Goal: Task Accomplishment & Management: Complete application form

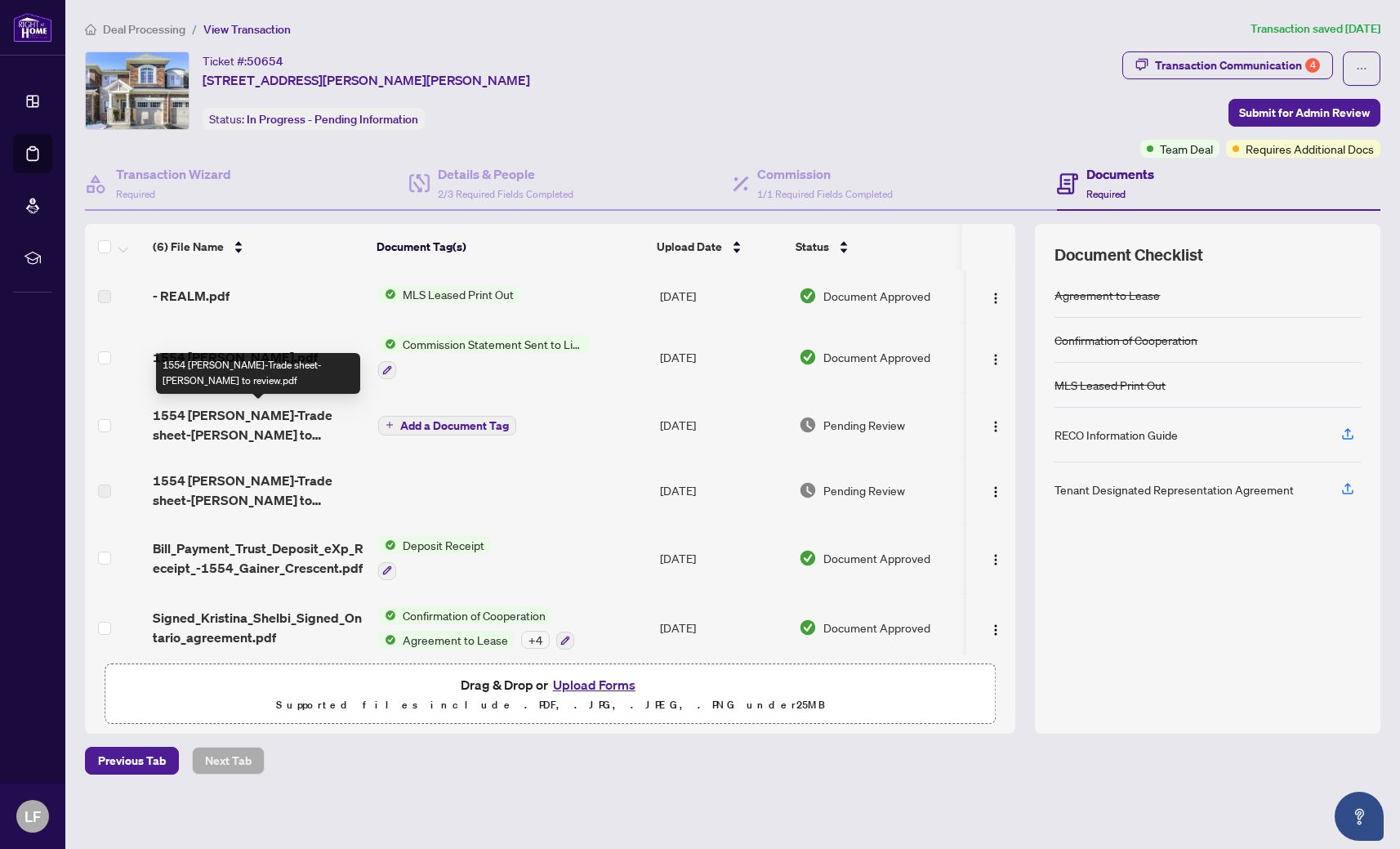
click at [301, 412] on span "1554 [PERSON_NAME]-Trade sheet-[PERSON_NAME] to review.pdf" at bounding box center [259, 424] width 212 height 39
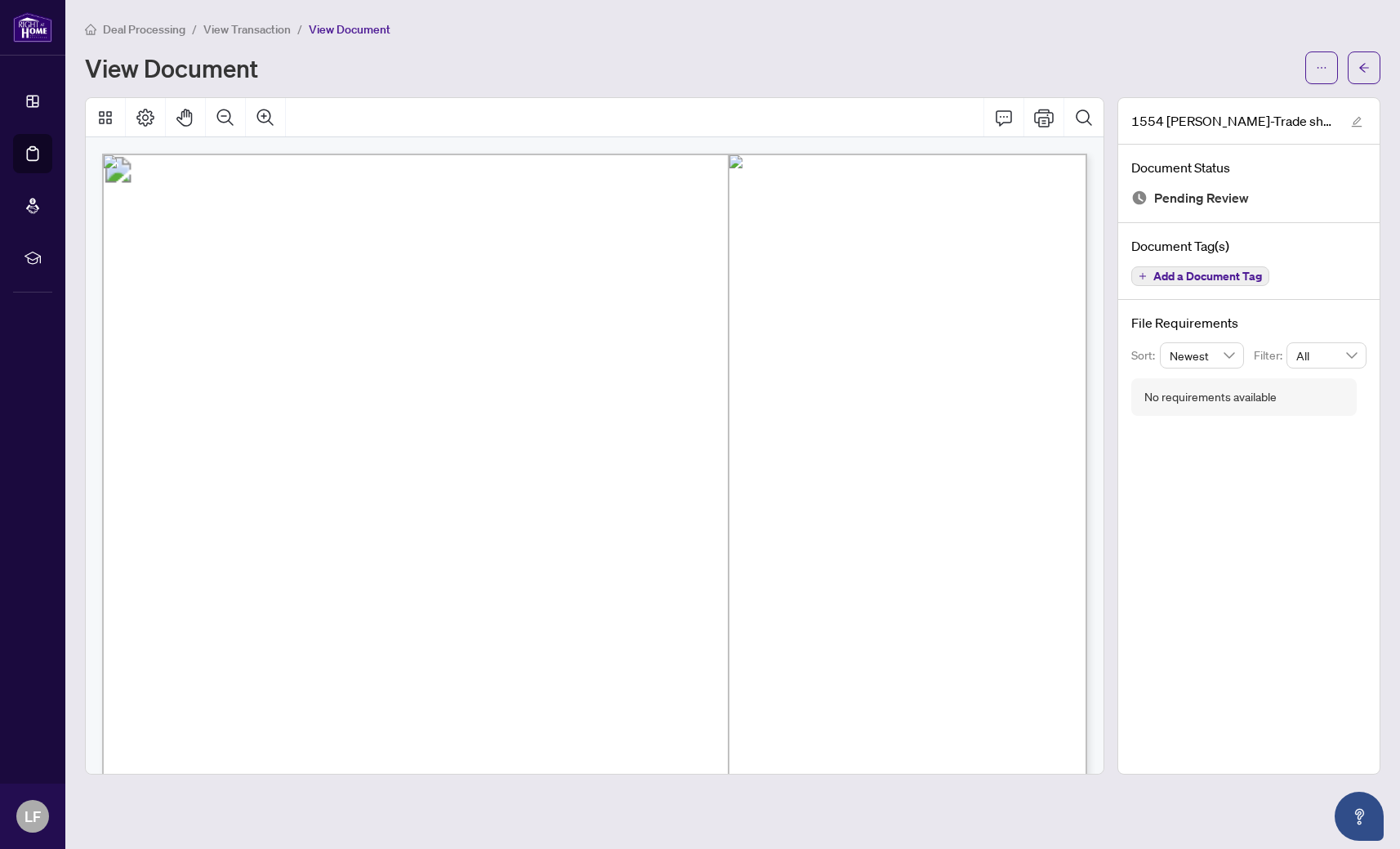
scroll to position [456, 0]
click at [1322, 76] on span "button" at bounding box center [1322, 67] width 11 height 26
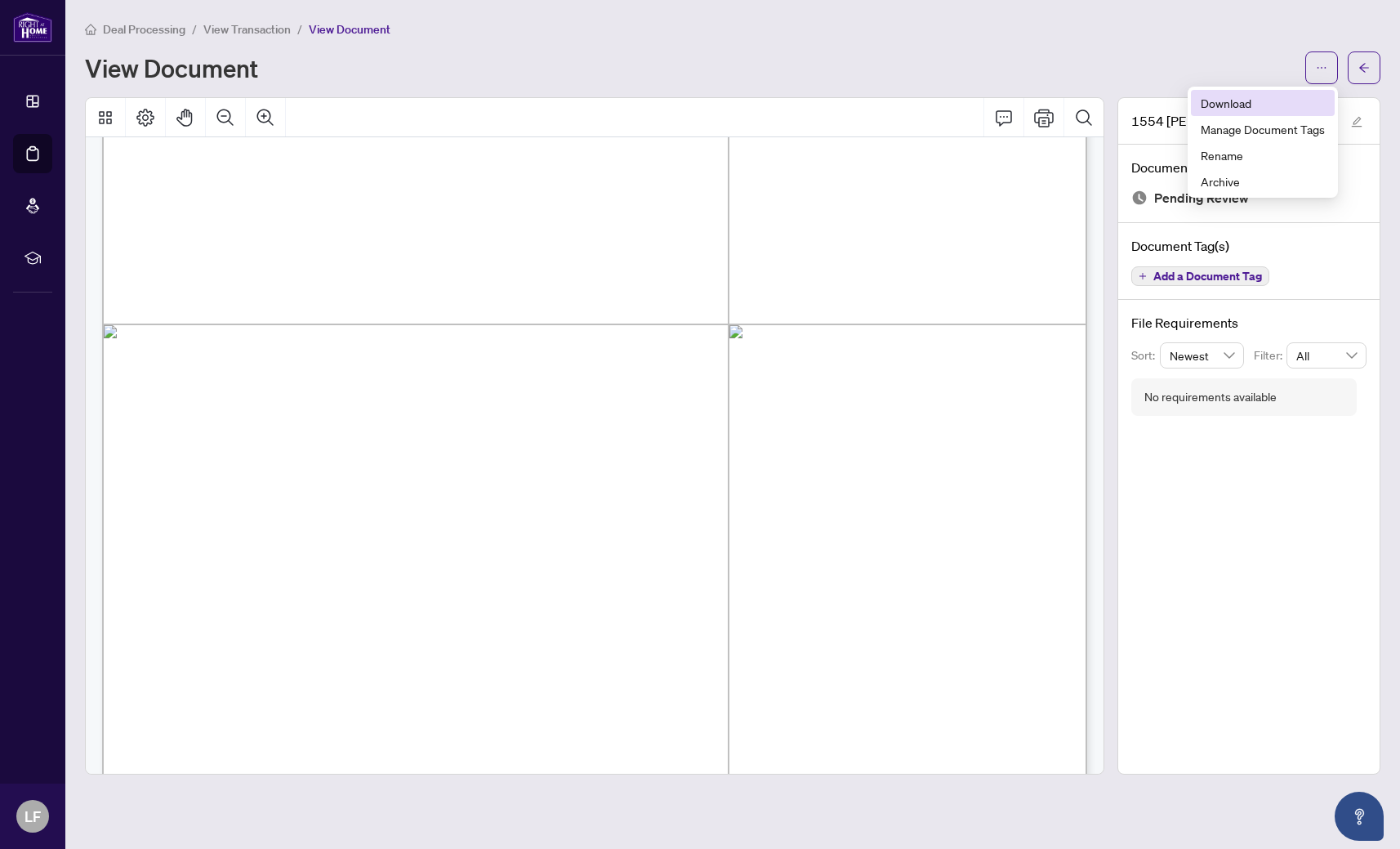
click at [1240, 100] on span "Download" at bounding box center [1263, 102] width 124 height 18
click at [258, 31] on span "View Transaction" at bounding box center [247, 29] width 87 height 14
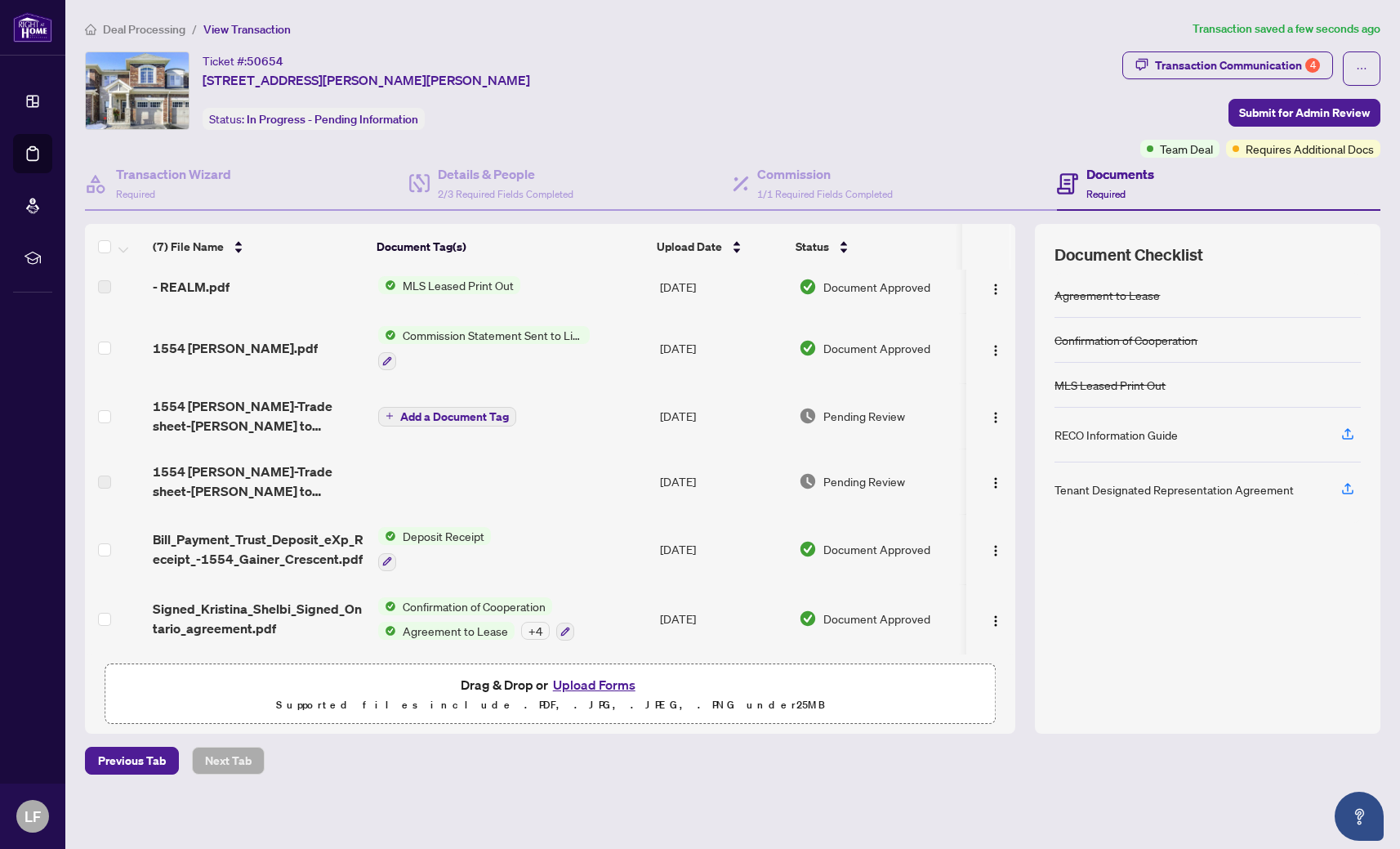
scroll to position [77, 0]
click at [1320, 110] on span "Submit for Admin Review" at bounding box center [1304, 112] width 131 height 26
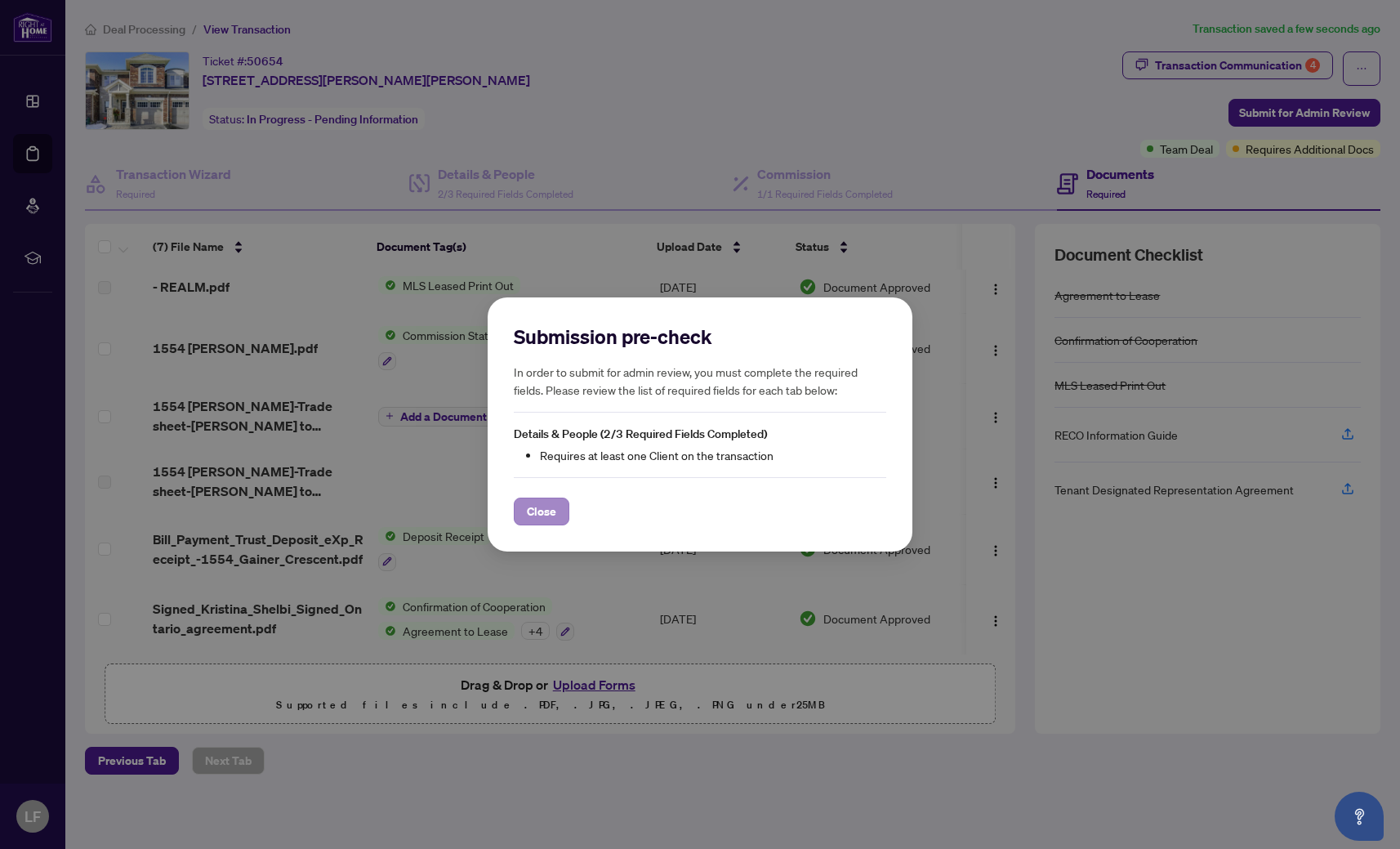
click at [536, 516] on span "Close" at bounding box center [541, 511] width 30 height 26
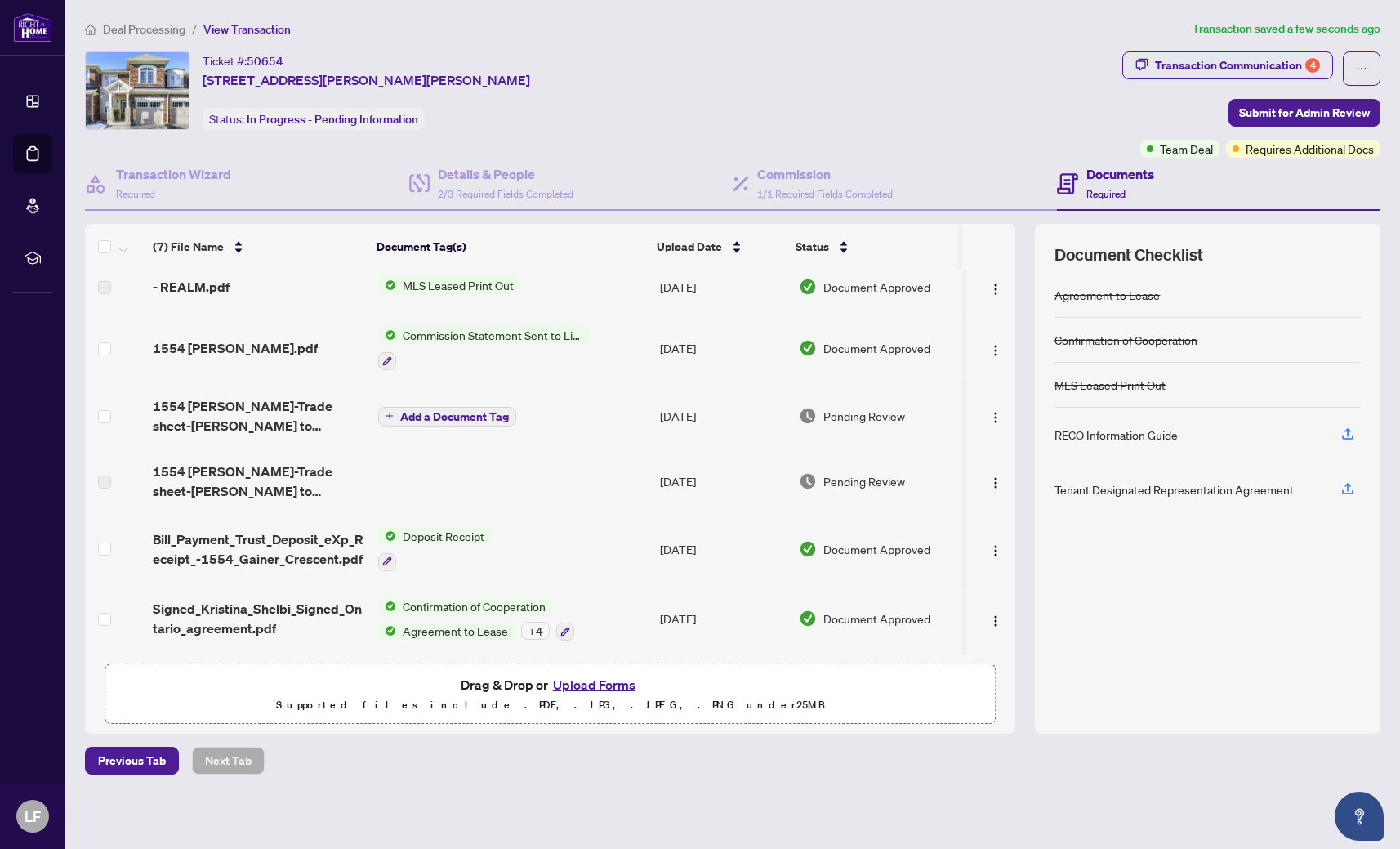
scroll to position [0, 0]
click at [418, 177] on icon at bounding box center [420, 180] width 9 height 11
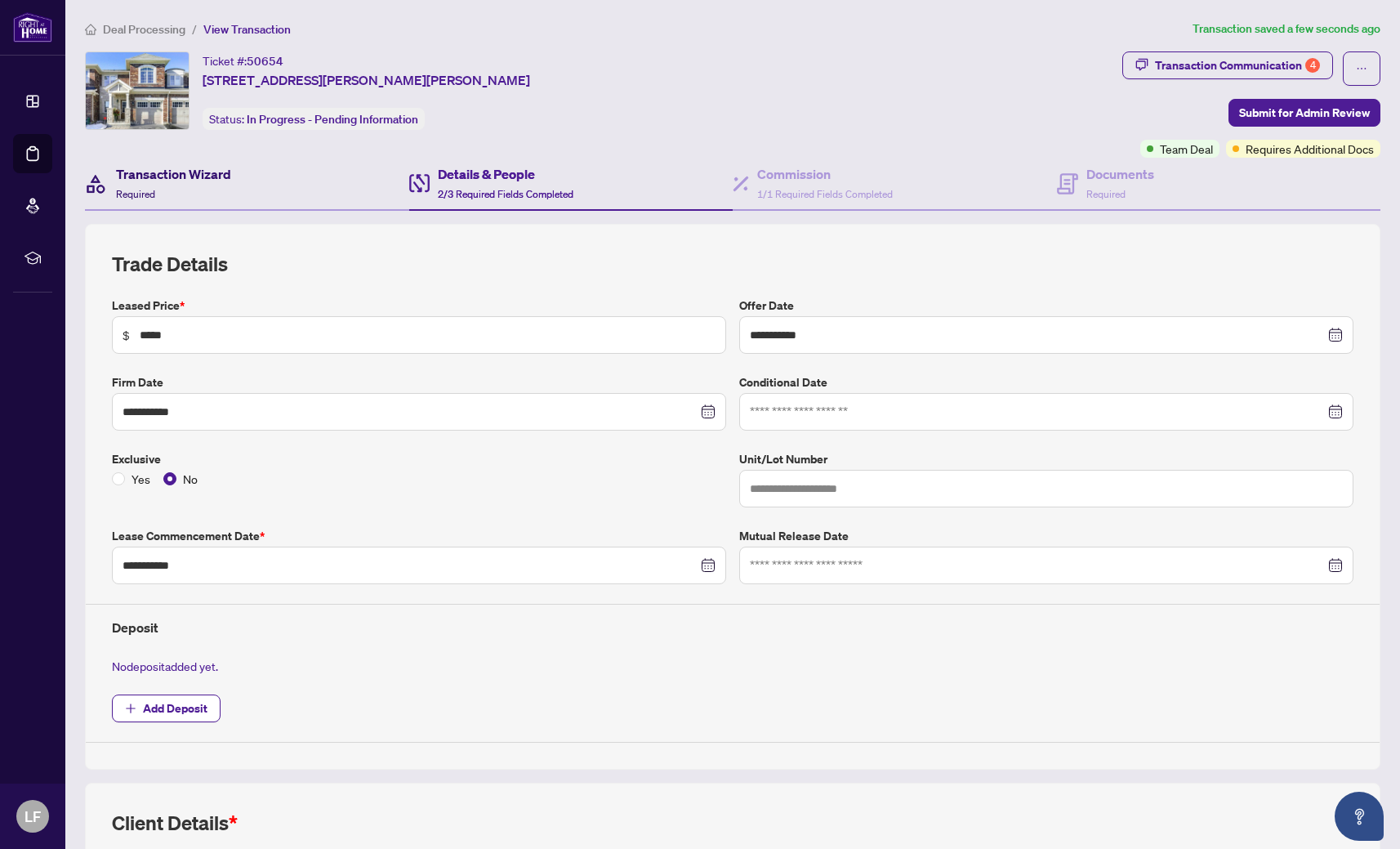
click at [200, 172] on h4 "Transaction Wizard" at bounding box center [173, 174] width 115 height 20
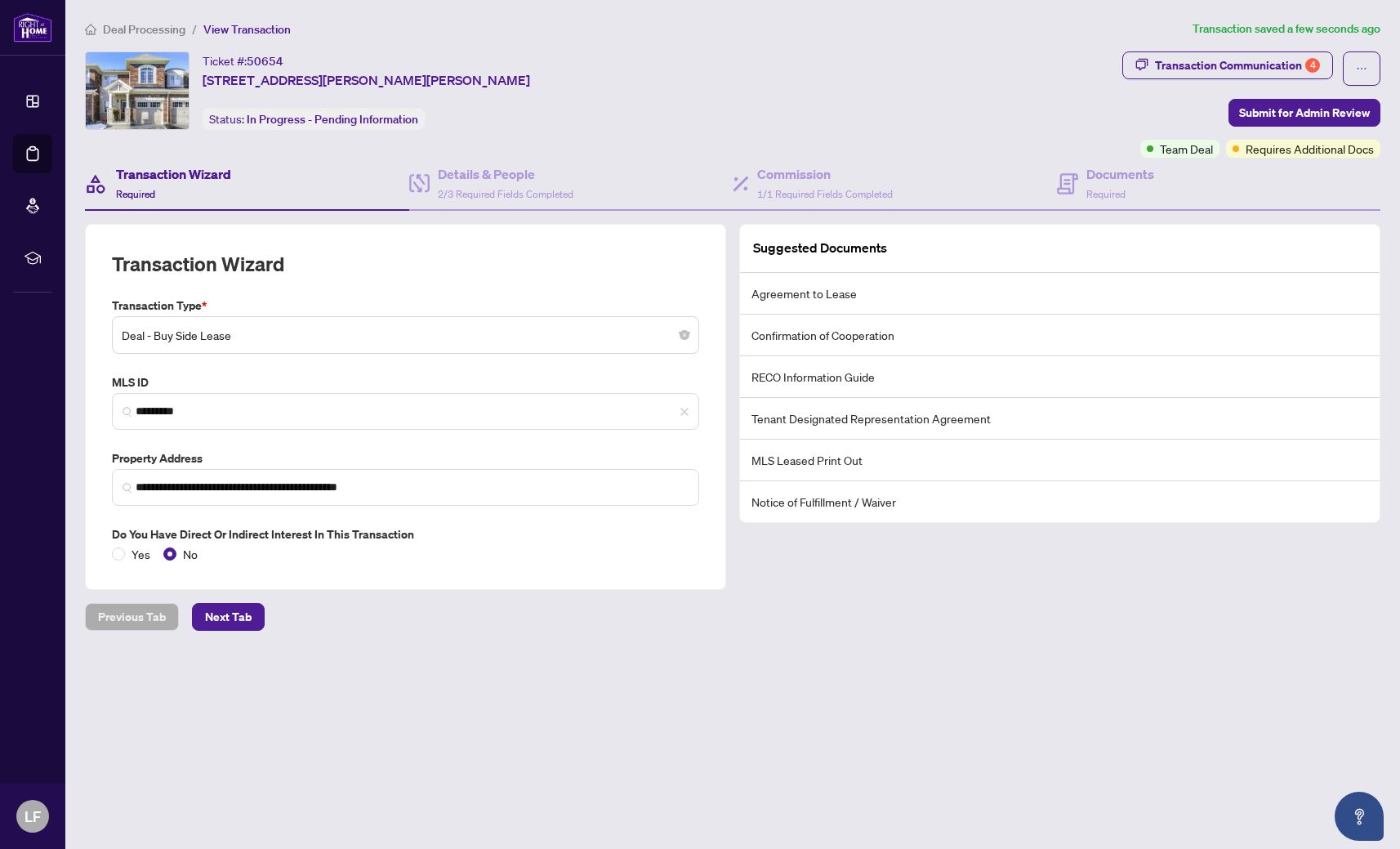
click at [491, 751] on main "**********" at bounding box center [733, 424] width 1335 height 849
click at [559, 183] on h4 "Details & People" at bounding box center [506, 174] width 136 height 20
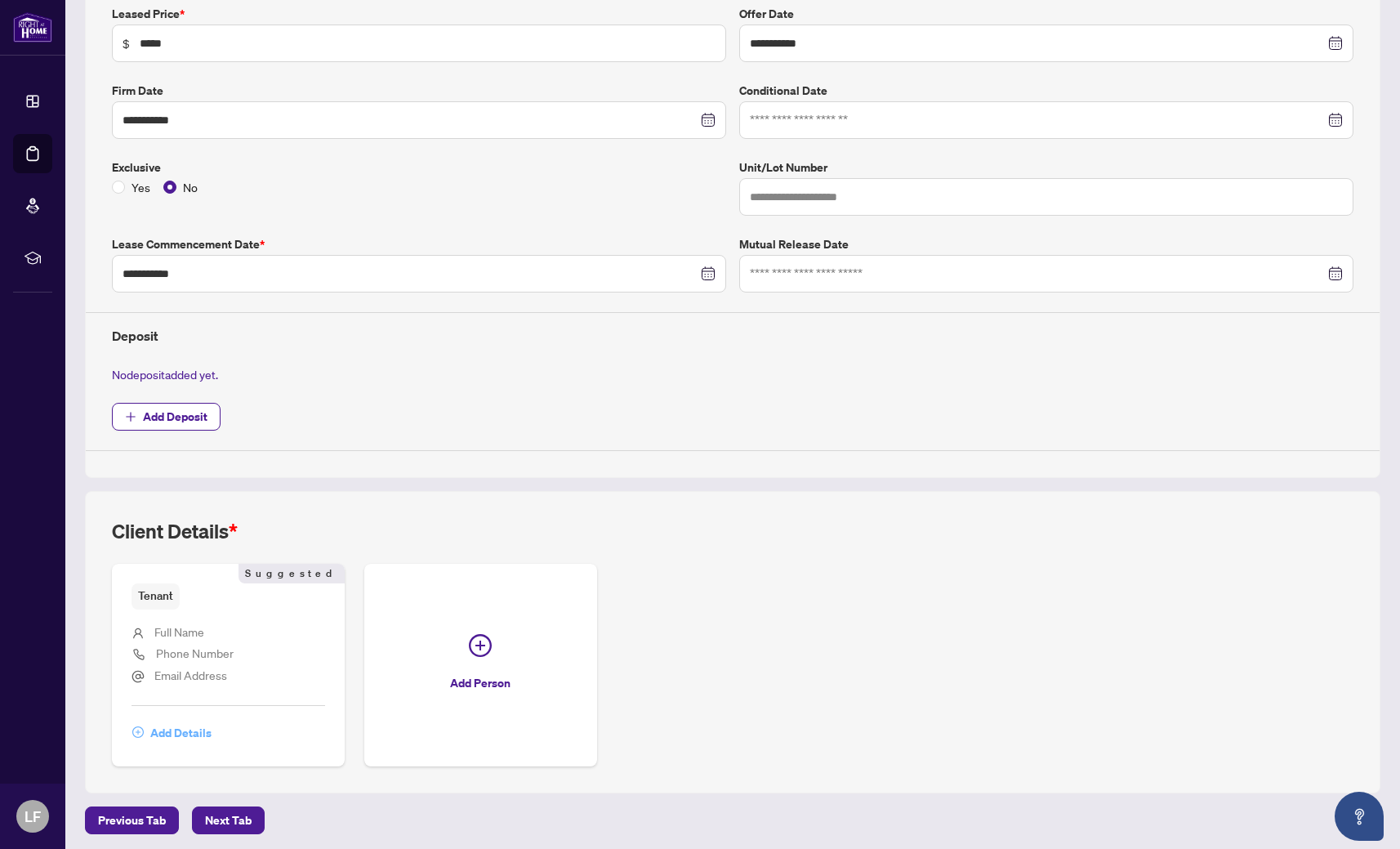
click at [143, 742] on button "Add Details" at bounding box center [172, 732] width 81 height 28
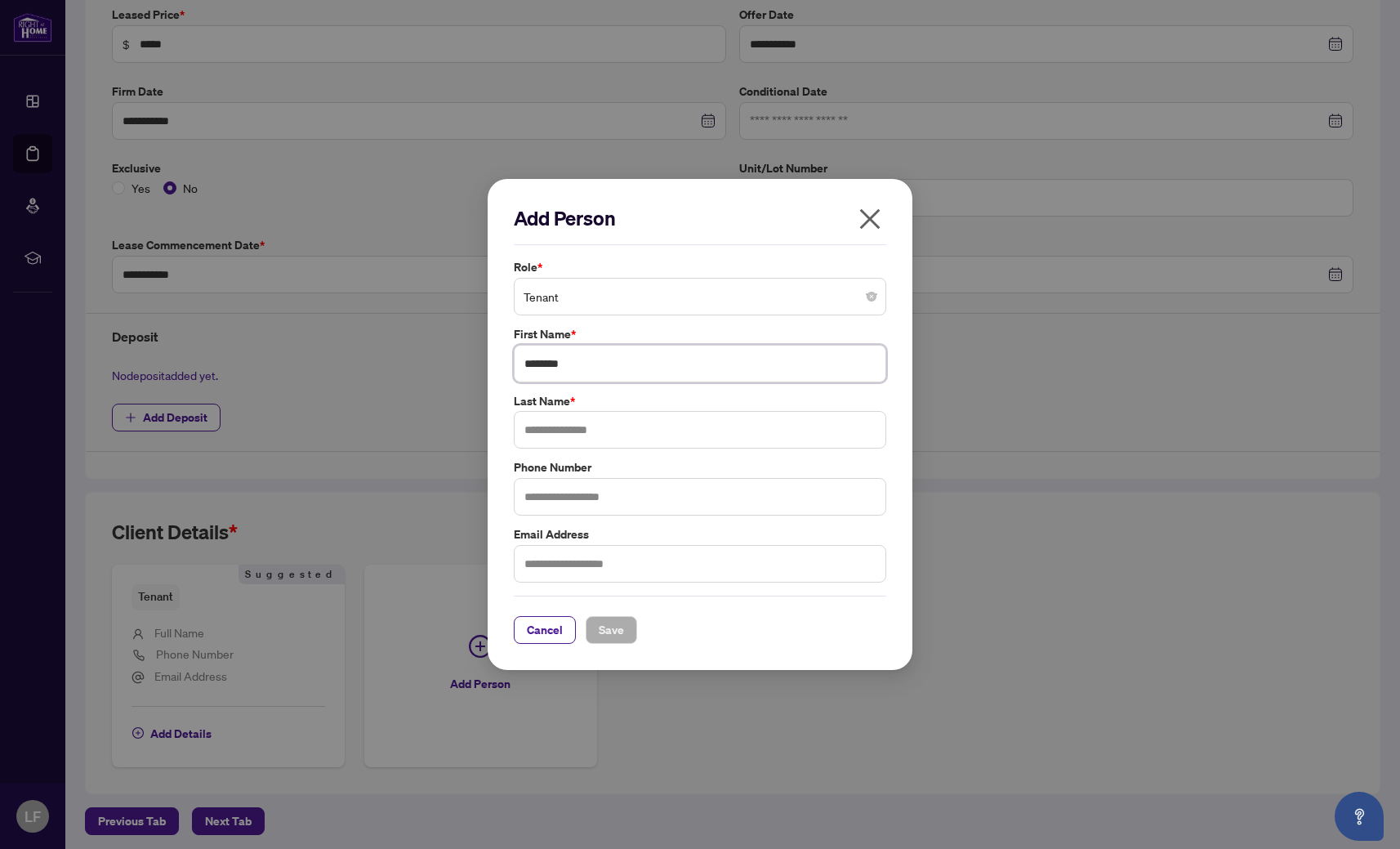
type input "********"
type input "******"
click at [602, 619] on span "Save" at bounding box center [611, 629] width 25 height 26
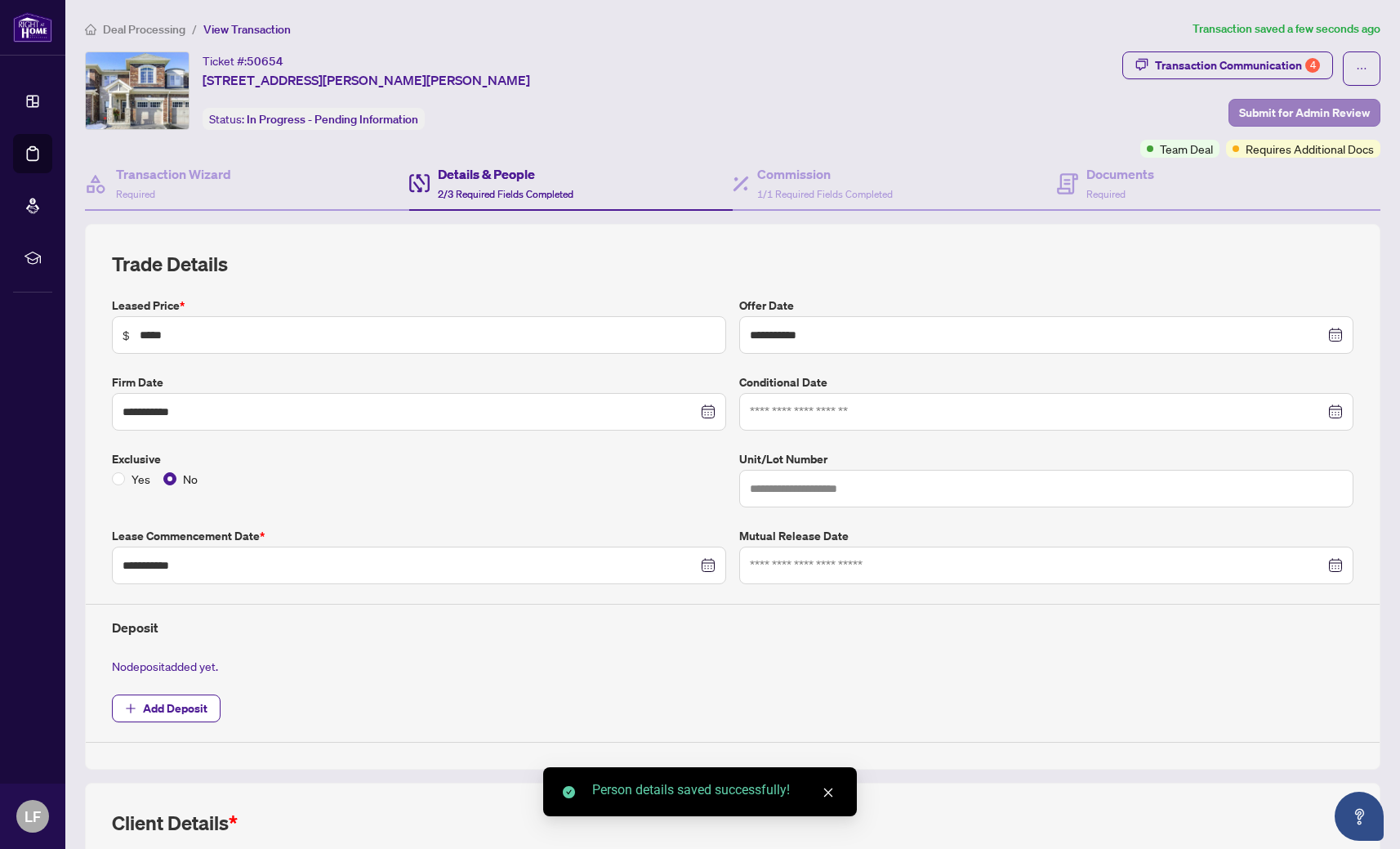
click at [1300, 104] on span "Submit for Admin Review" at bounding box center [1304, 112] width 131 height 26
